Goal: Information Seeking & Learning: Learn about a topic

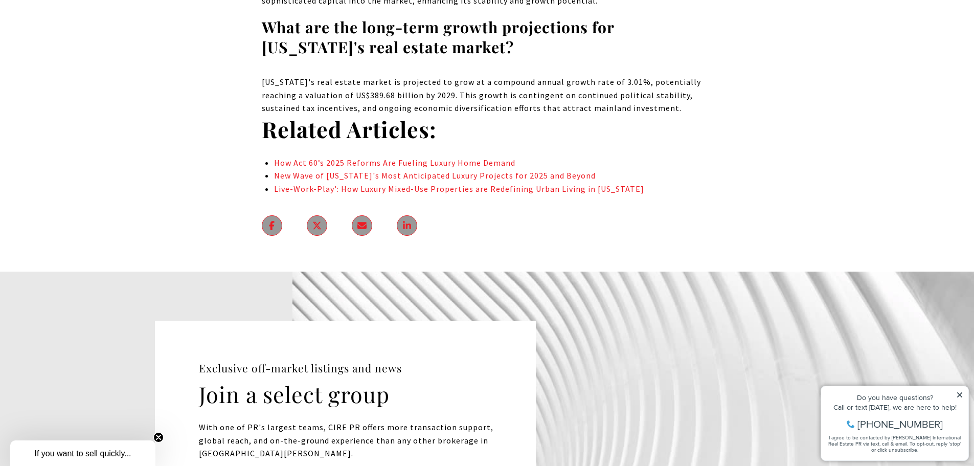
scroll to position [8132, 0]
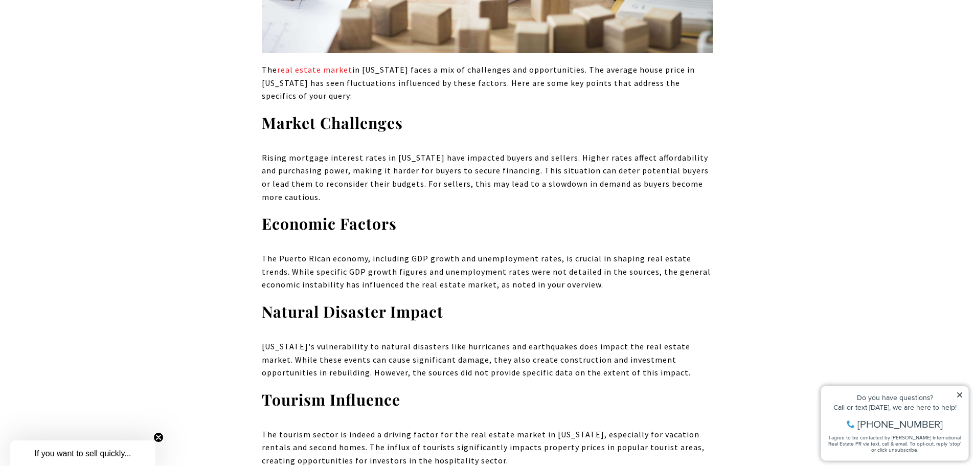
scroll to position [3580, 0]
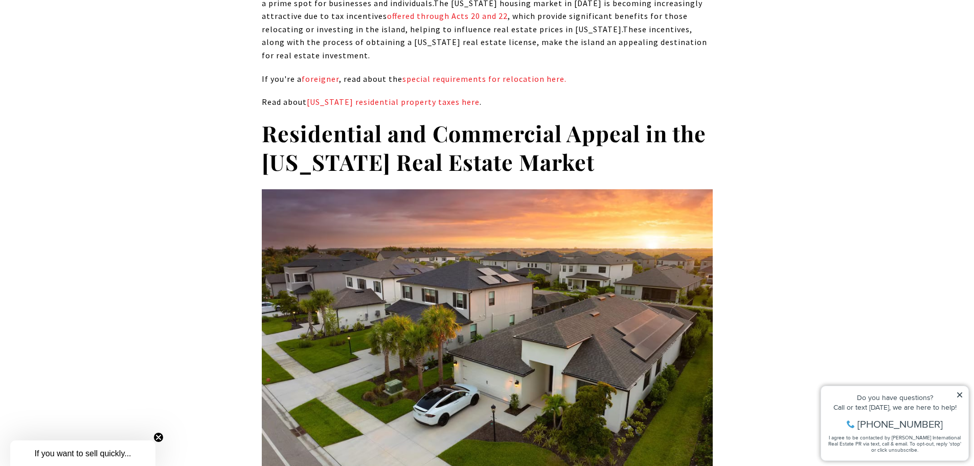
scroll to position [1074, 0]
